Goal: Book appointment/travel/reservation

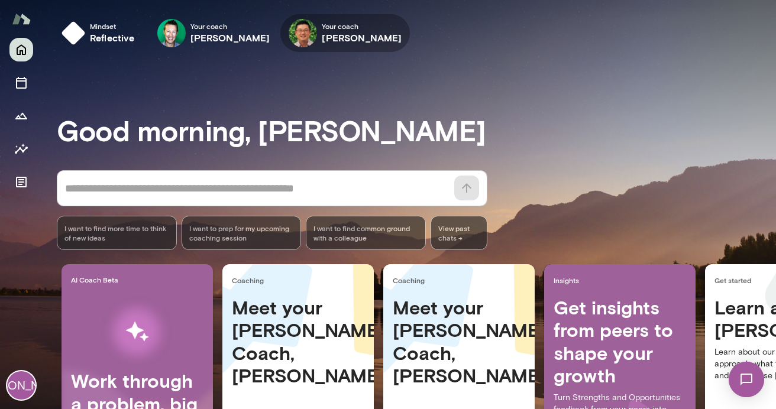
click at [360, 31] on h6 "[PERSON_NAME]" at bounding box center [362, 38] width 80 height 14
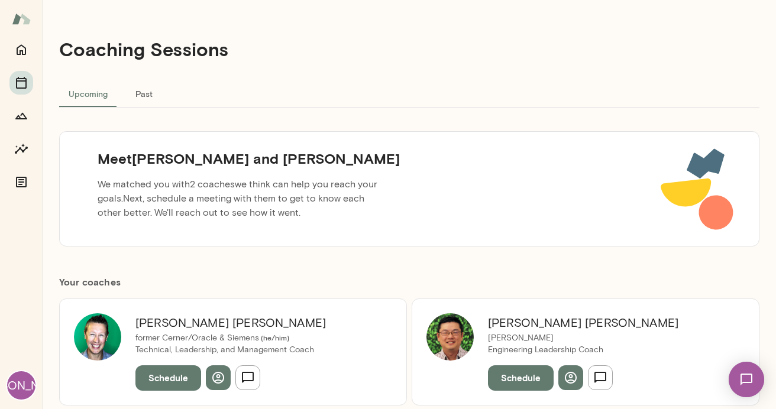
scroll to position [192, 0]
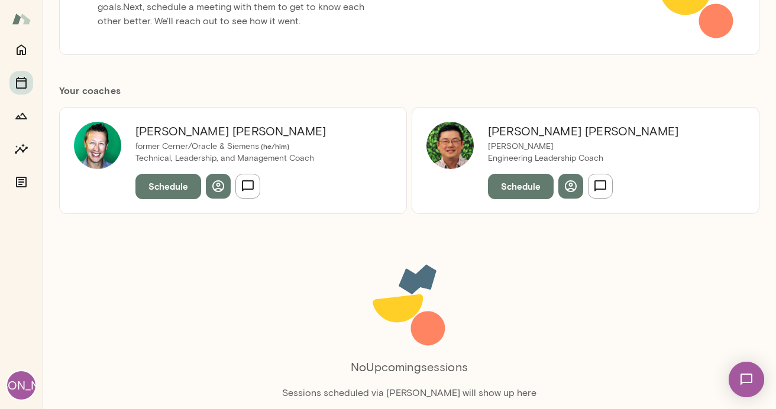
click at [506, 137] on h6 "[PERSON_NAME]" at bounding box center [583, 131] width 190 height 19
click at [218, 184] on icon "button" at bounding box center [218, 186] width 14 height 14
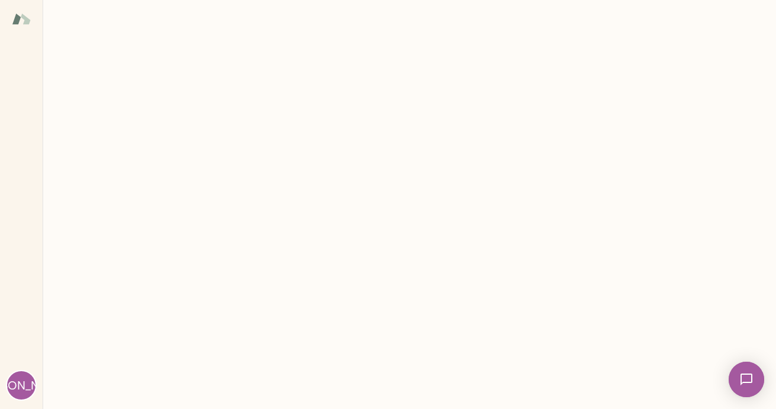
click at [290, 101] on main at bounding box center [409, 204] width 733 height 409
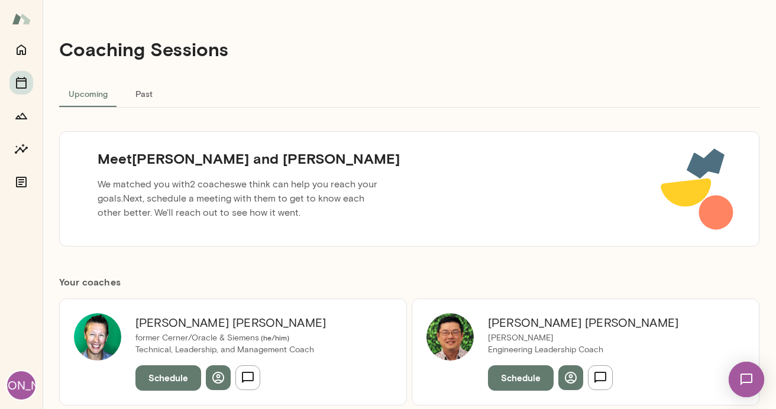
scroll to position [157, 0]
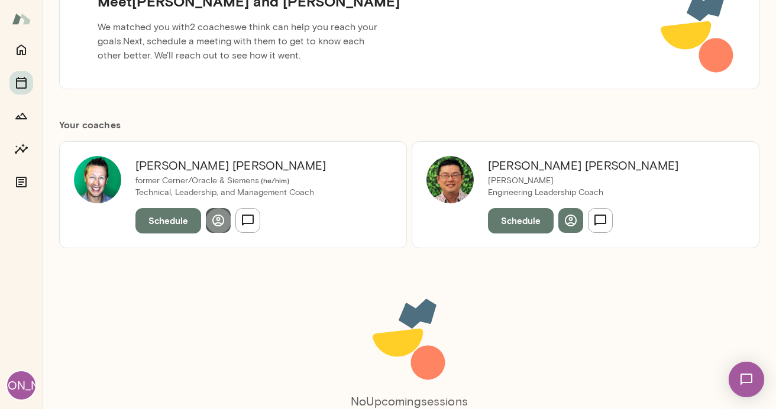
click at [218, 218] on icon "button" at bounding box center [218, 221] width 12 height 12
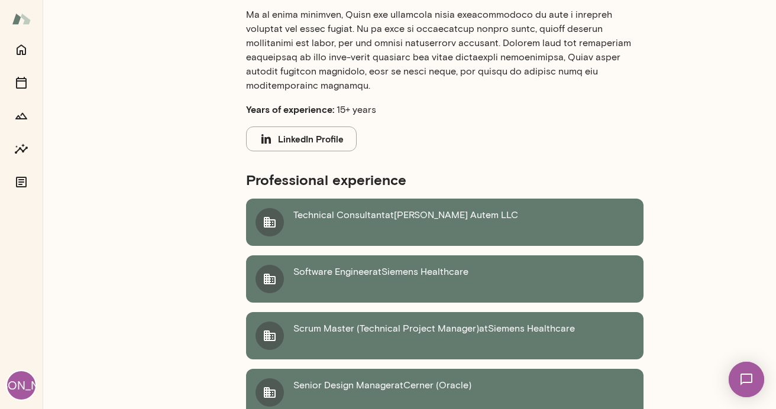
scroll to position [472, 0]
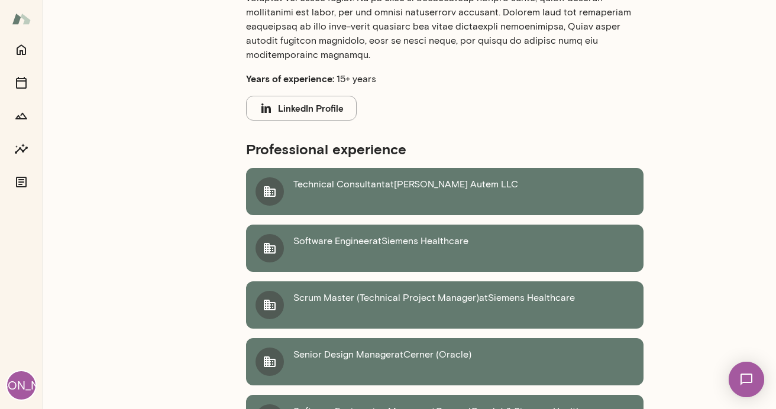
click at [329, 103] on button "LinkedIn Profile" at bounding box center [301, 108] width 111 height 25
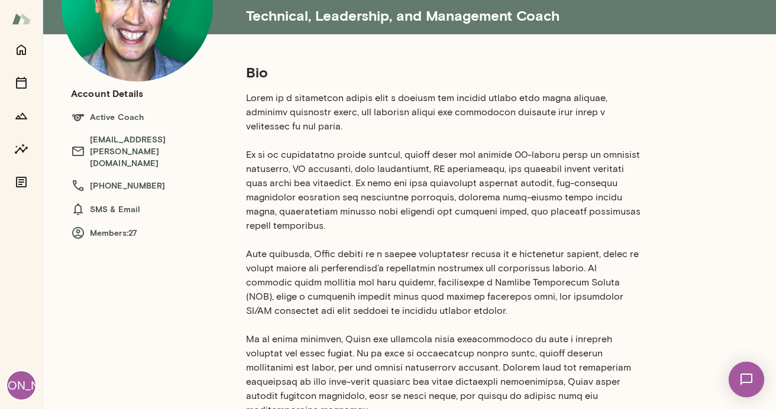
scroll to position [0, 0]
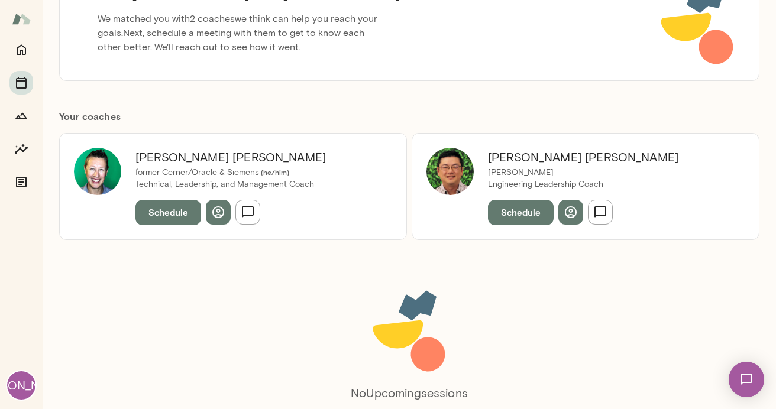
scroll to position [181, 0]
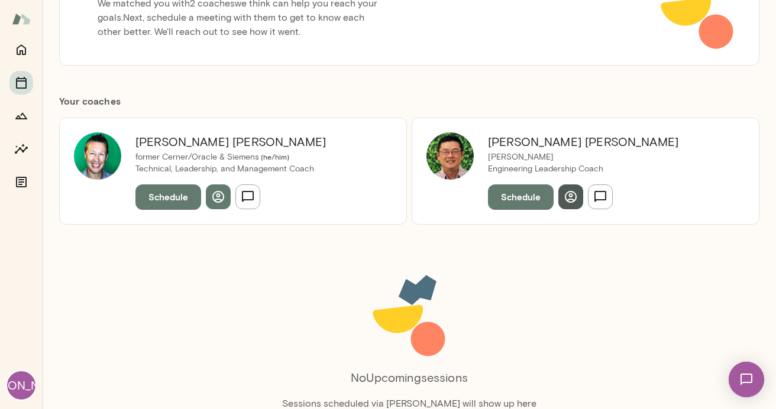
click at [574, 199] on icon "button" at bounding box center [570, 197] width 14 height 14
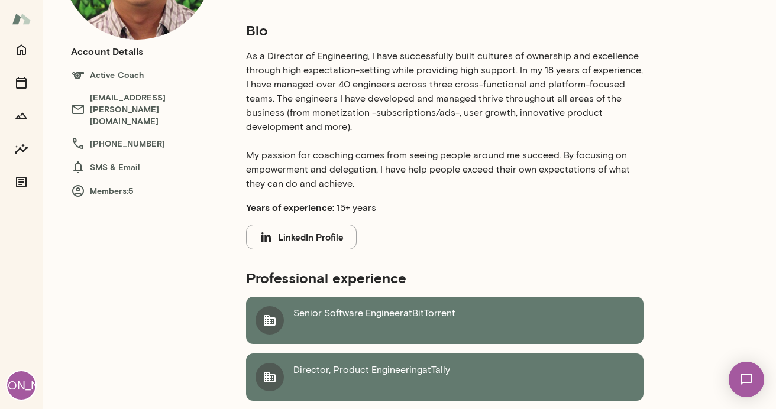
scroll to position [206, 0]
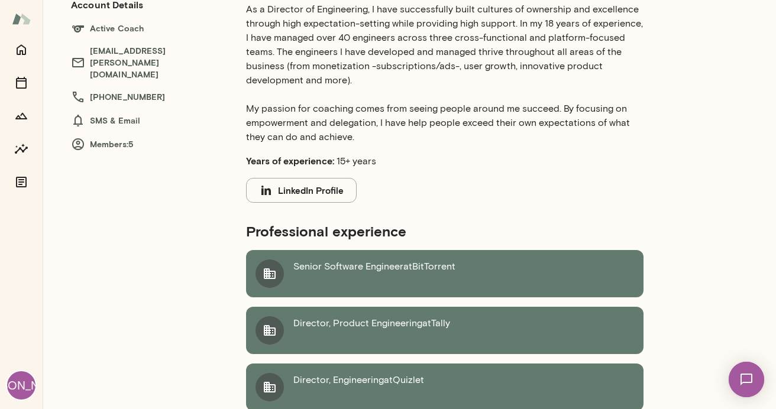
click at [310, 191] on button "LinkedIn Profile" at bounding box center [301, 190] width 111 height 25
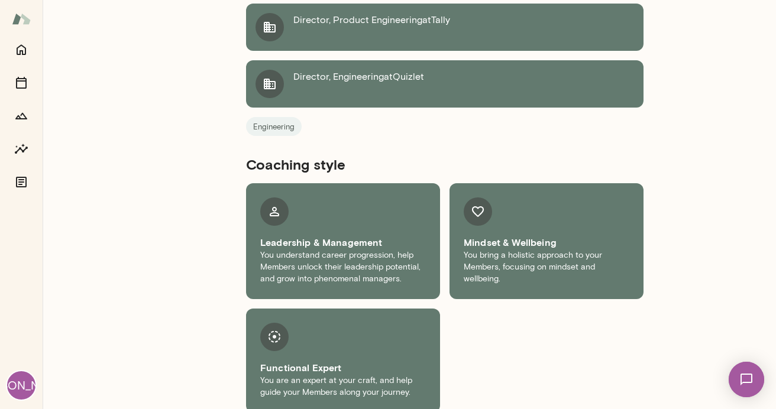
scroll to position [522, 0]
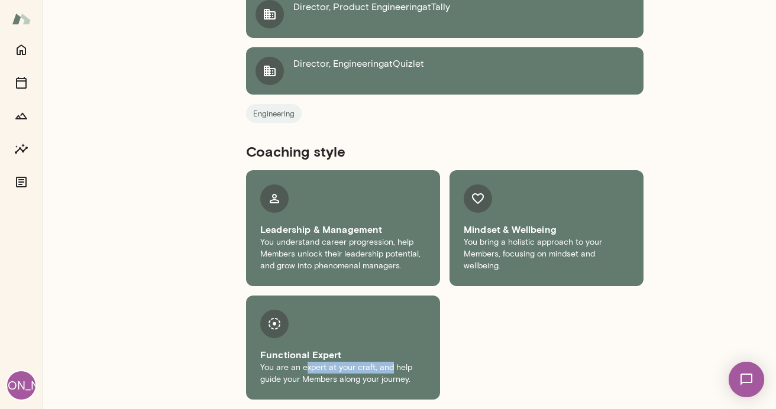
drag, startPoint x: 306, startPoint y: 367, endPoint x: 391, endPoint y: 367, distance: 84.6
click at [391, 367] on p "You are an expert at your craft, and help guide your Members along your journey." at bounding box center [343, 374] width 166 height 24
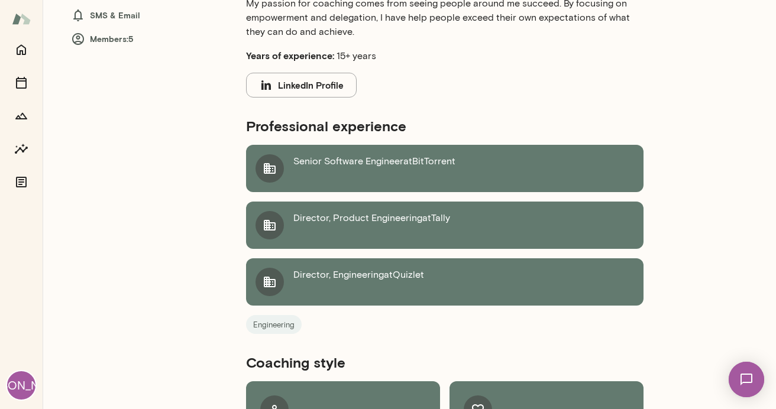
scroll to position [0, 0]
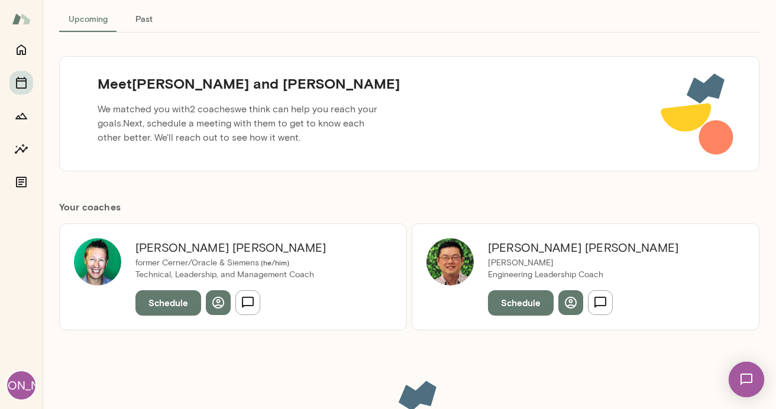
scroll to position [76, 0]
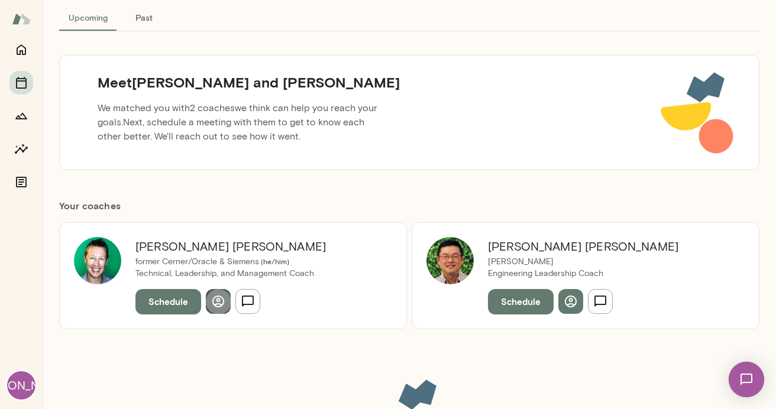
click at [215, 294] on icon "button" at bounding box center [218, 301] width 14 height 14
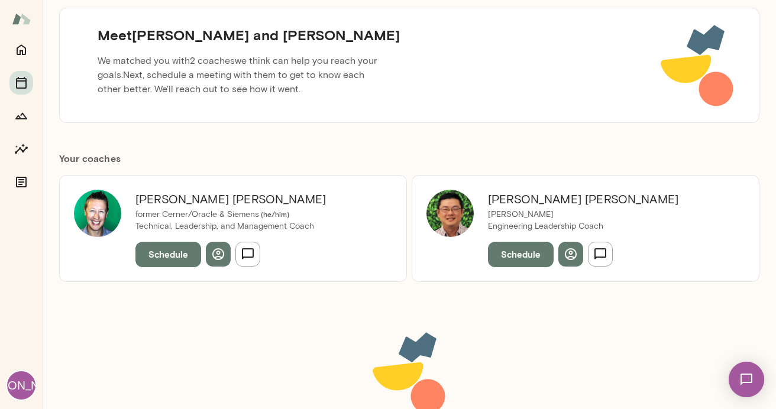
scroll to position [119, 0]
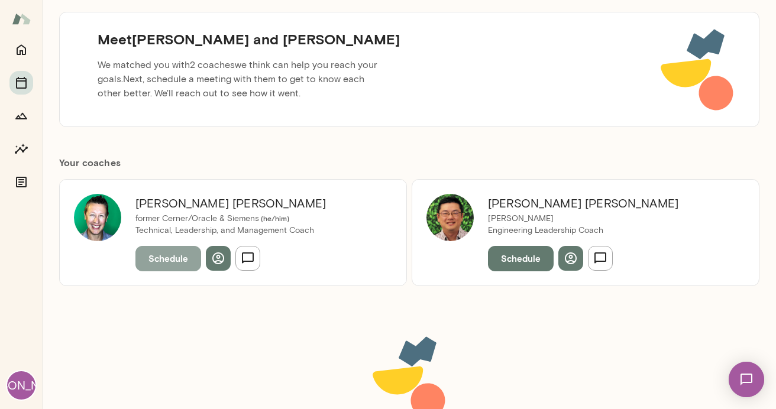
click at [192, 260] on button "Schedule" at bounding box center [168, 258] width 66 height 25
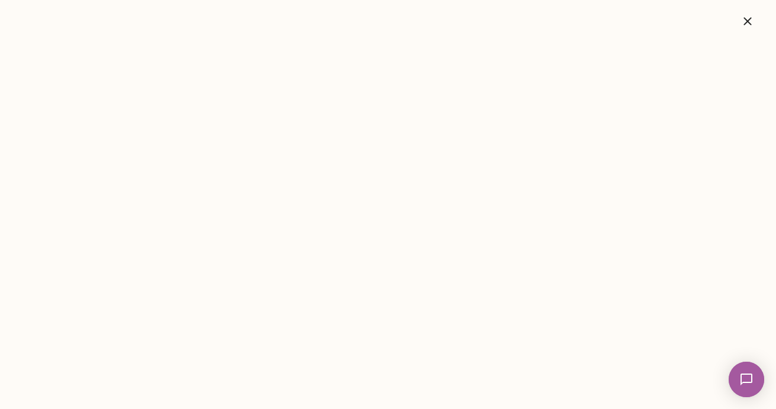
click at [741, 20] on icon "button" at bounding box center [747, 21] width 14 height 14
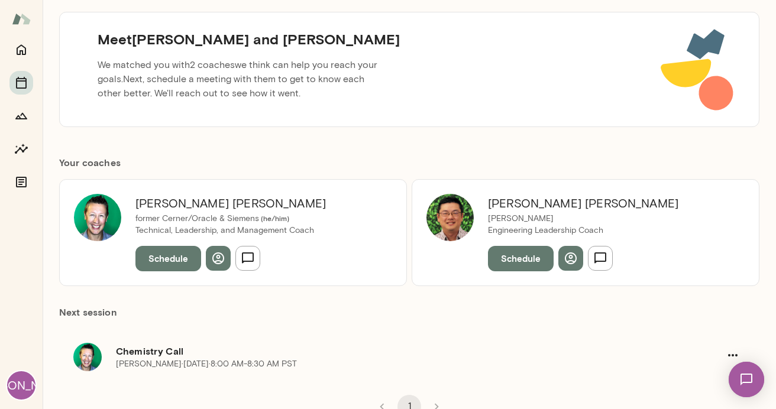
click at [530, 245] on div "[PERSON_NAME] Engineering Leadership Coach Schedule" at bounding box center [583, 232] width 219 height 77
click at [524, 251] on button "Schedule" at bounding box center [521, 258] width 66 height 25
